Goal: Task Accomplishment & Management: Manage account settings

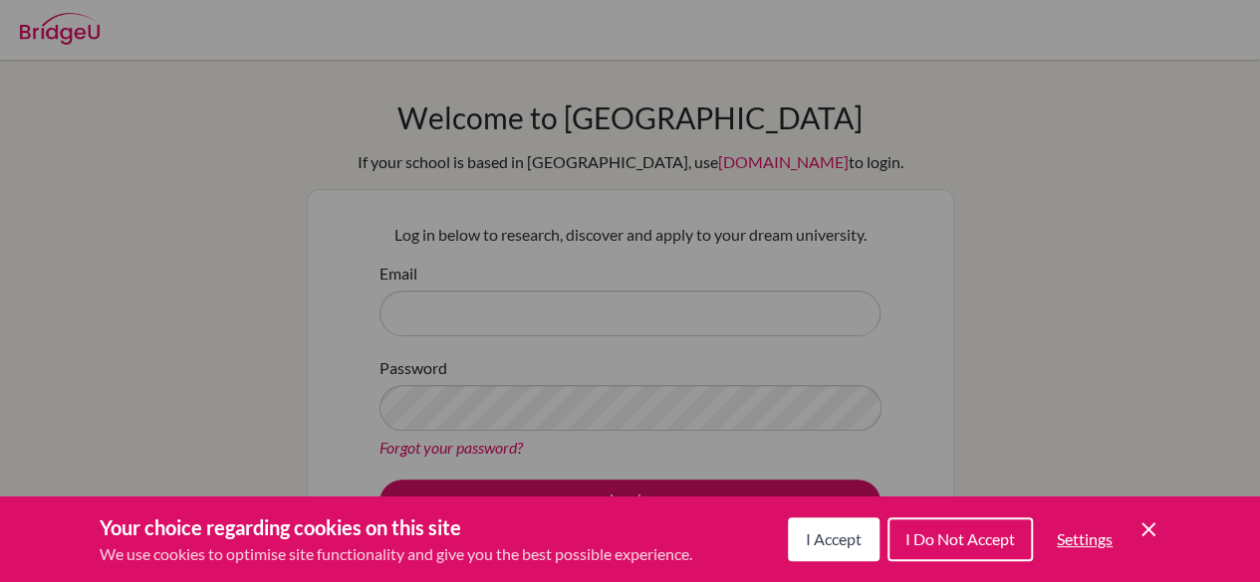
click at [1143, 531] on icon "Cookie Control Close Icon" at bounding box center [1148, 530] width 24 height 24
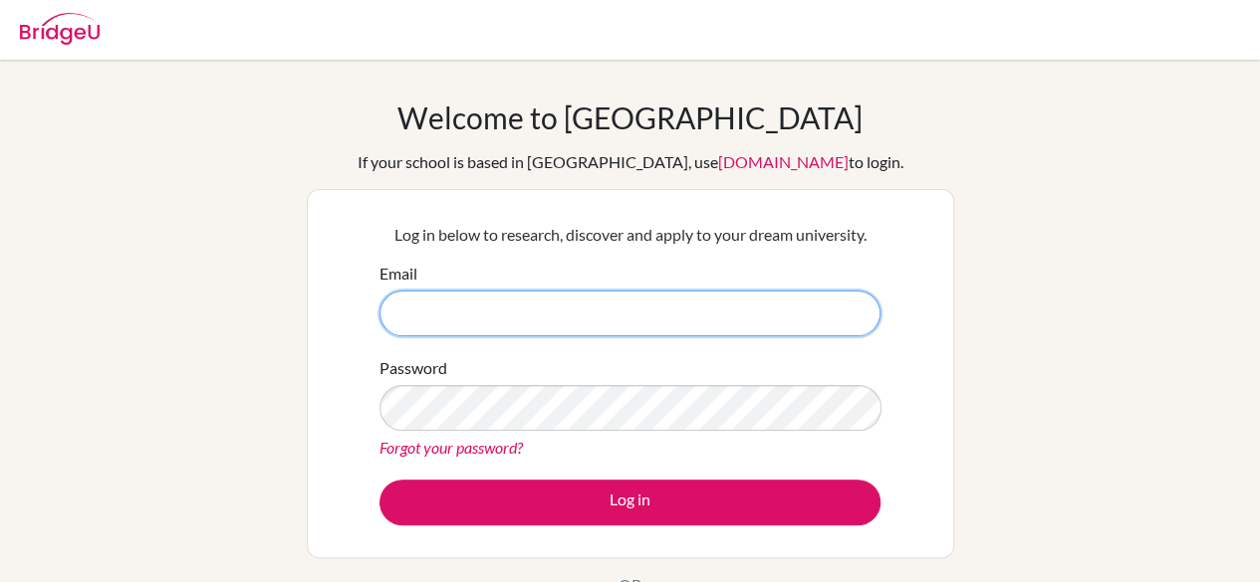
click at [588, 301] on input "Email" at bounding box center [629, 314] width 501 height 46
type input "[EMAIL_ADDRESS][DOMAIN_NAME]"
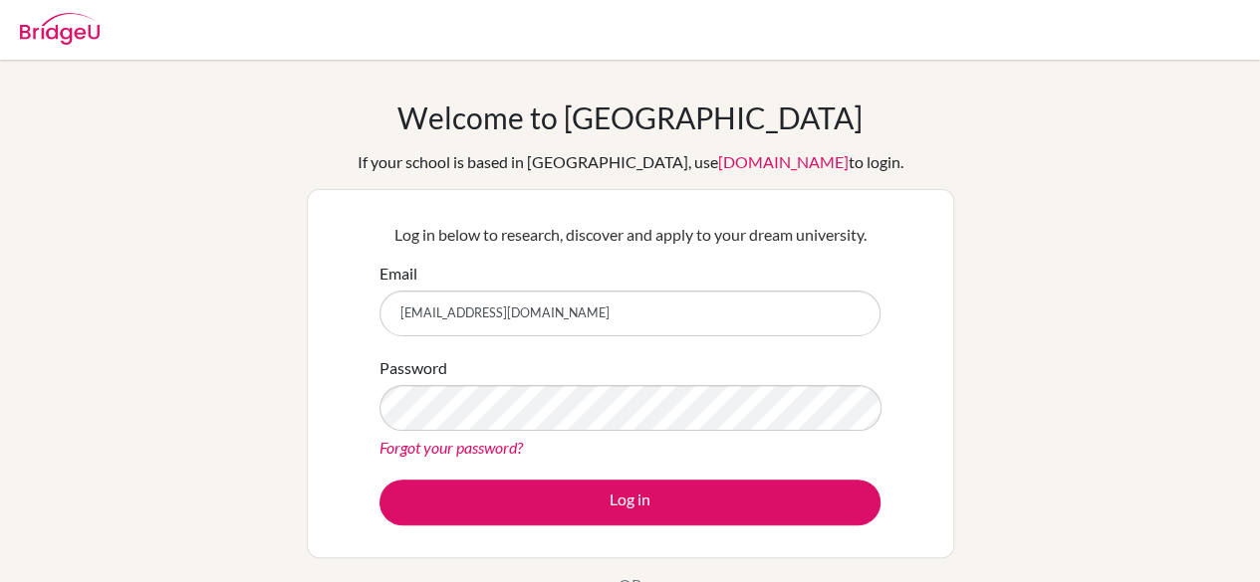
click at [492, 443] on link "Forgot your password?" at bounding box center [450, 447] width 143 height 19
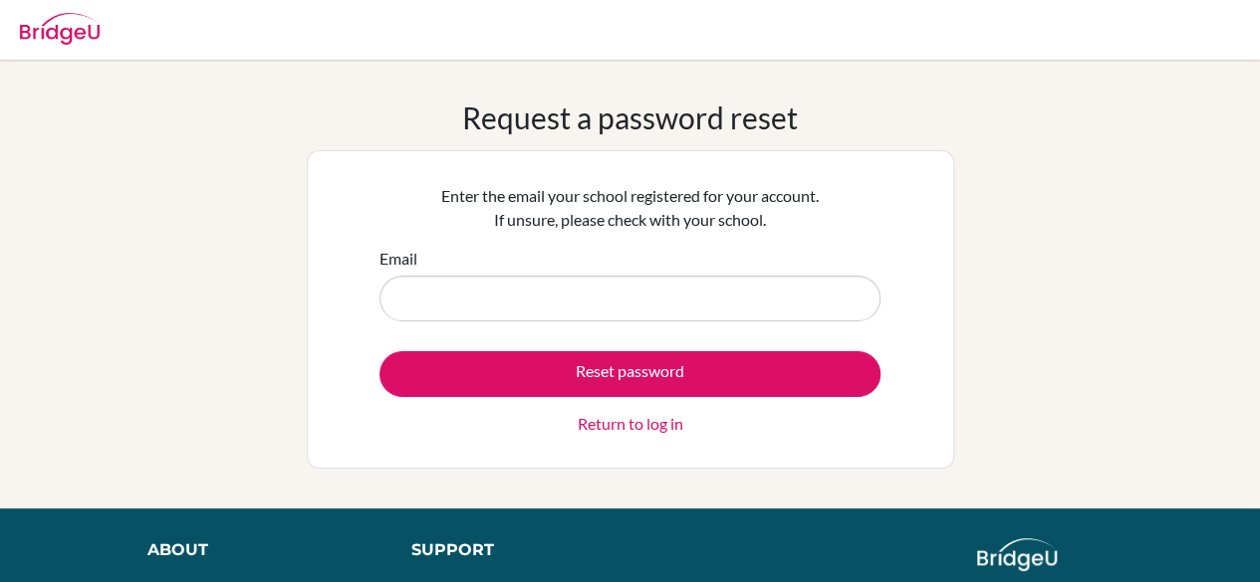
type input "[EMAIL_ADDRESS][DOMAIN_NAME]"
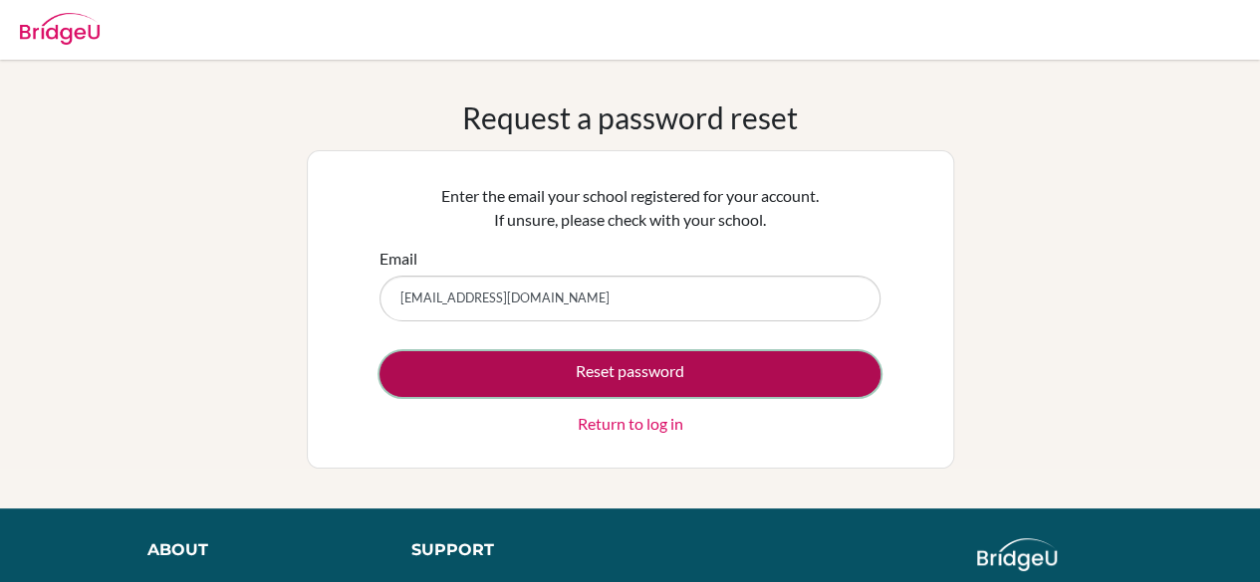
click at [566, 363] on button "Reset password" at bounding box center [629, 374] width 501 height 46
